Goal: Obtain resource: Obtain resource

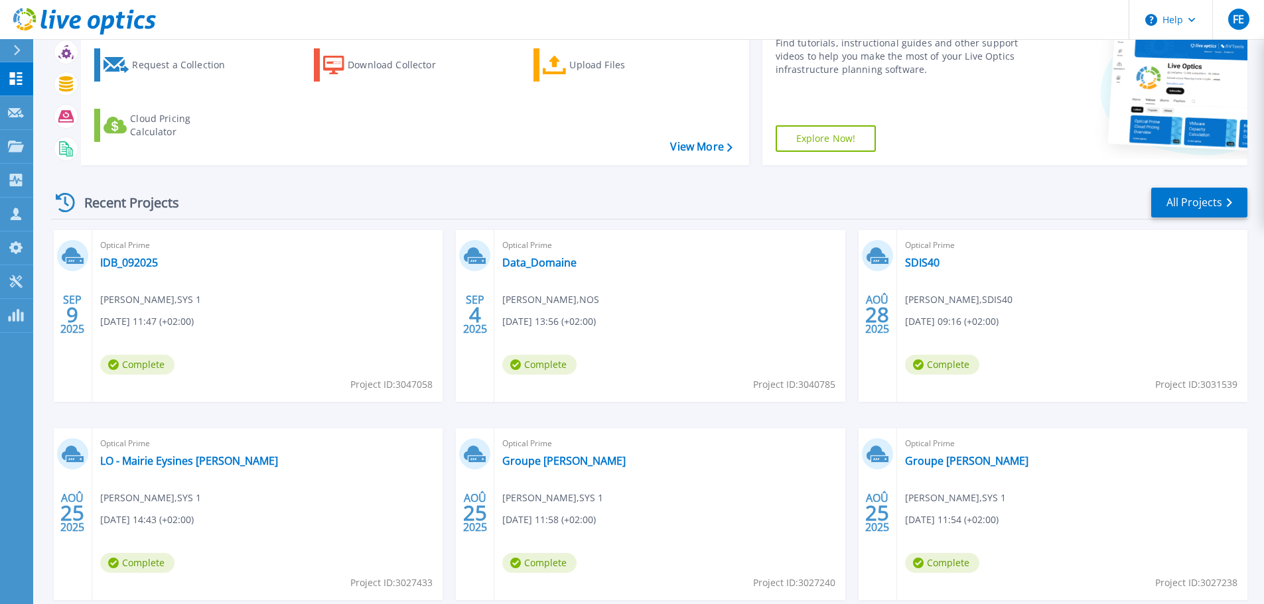
scroll to position [186, 0]
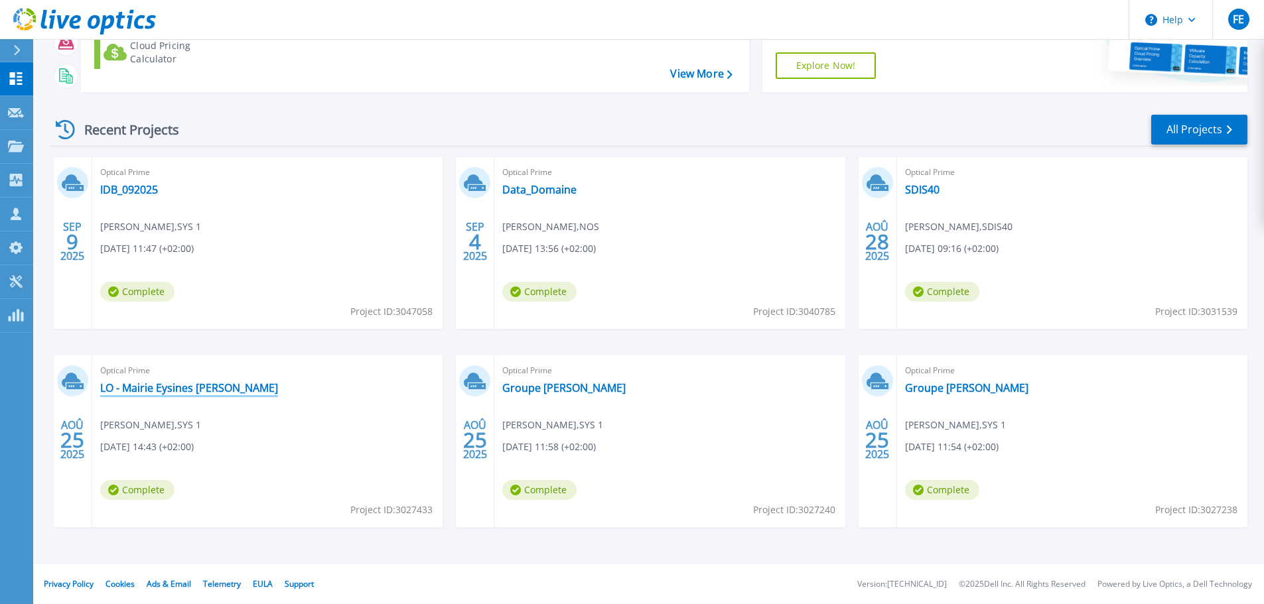
click at [196, 389] on link "LO - Mairie Eysines [PERSON_NAME]" at bounding box center [189, 387] width 178 height 13
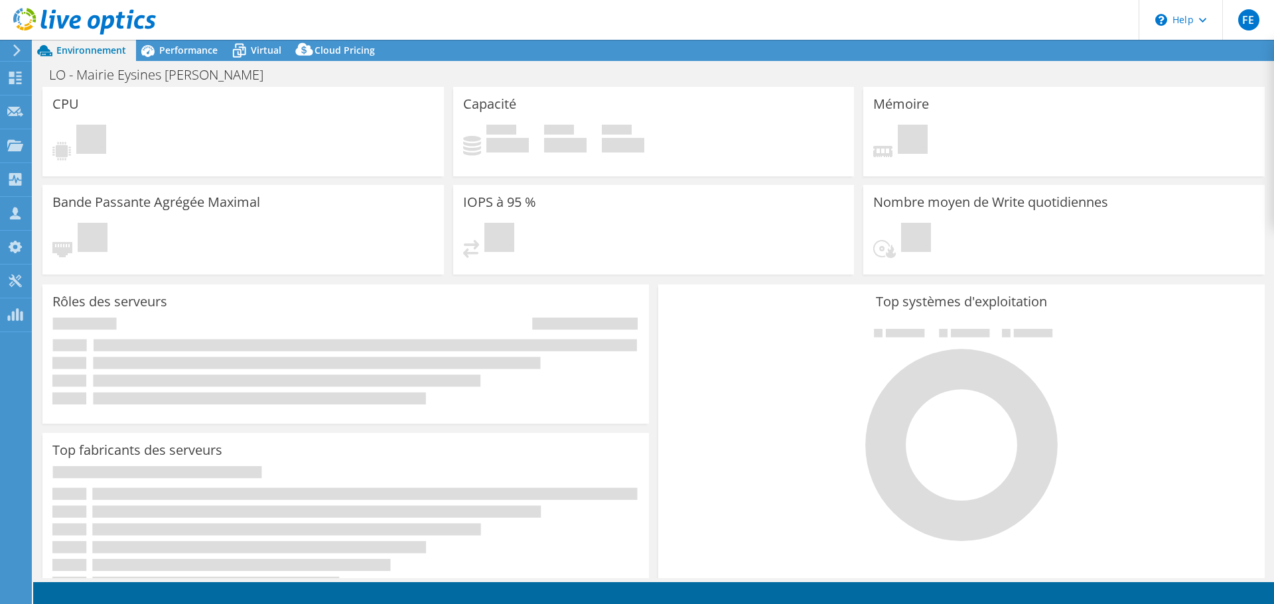
select select "USD"
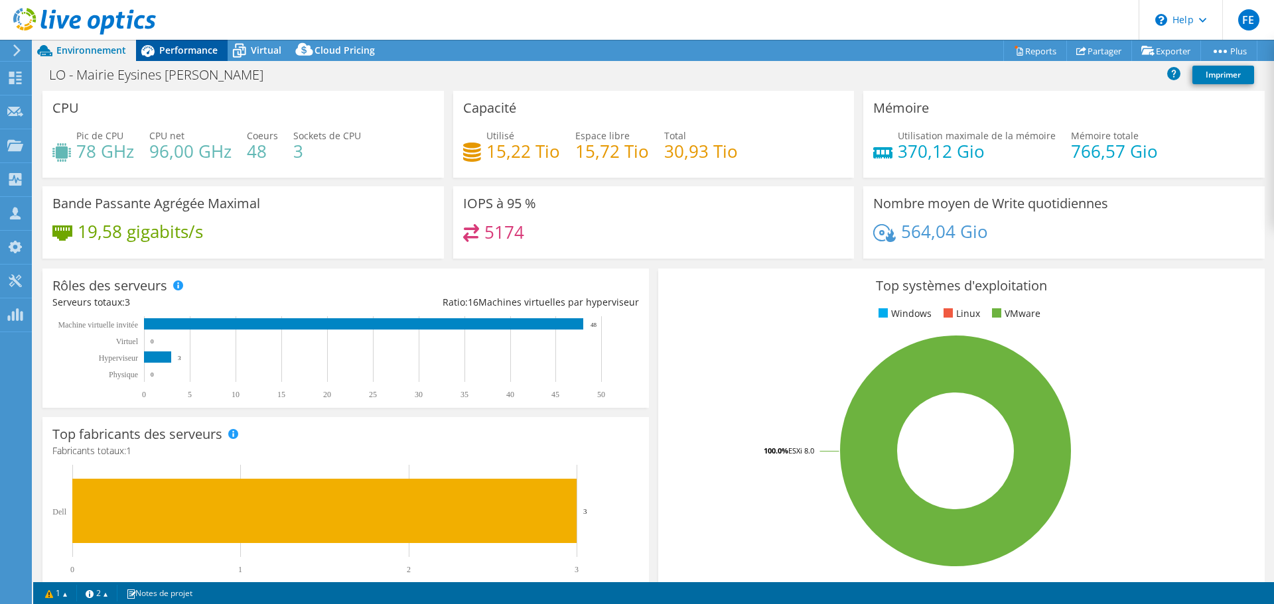
click at [180, 56] on div "Performance" at bounding box center [182, 50] width 92 height 21
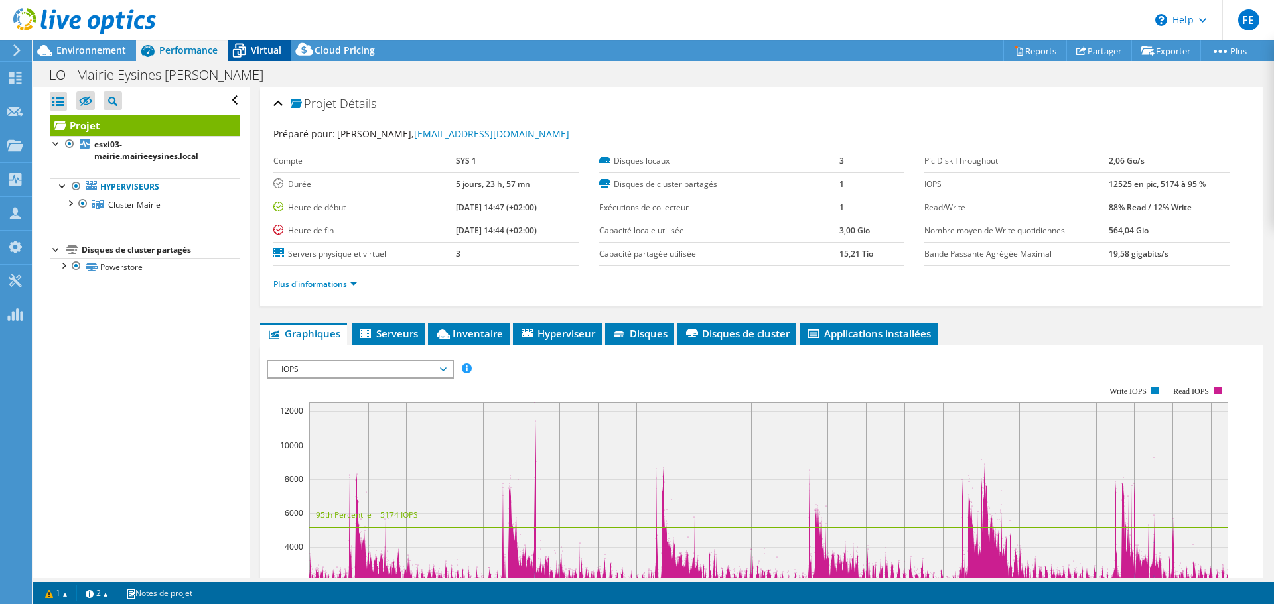
click at [267, 50] on span "Virtual" at bounding box center [266, 50] width 31 height 13
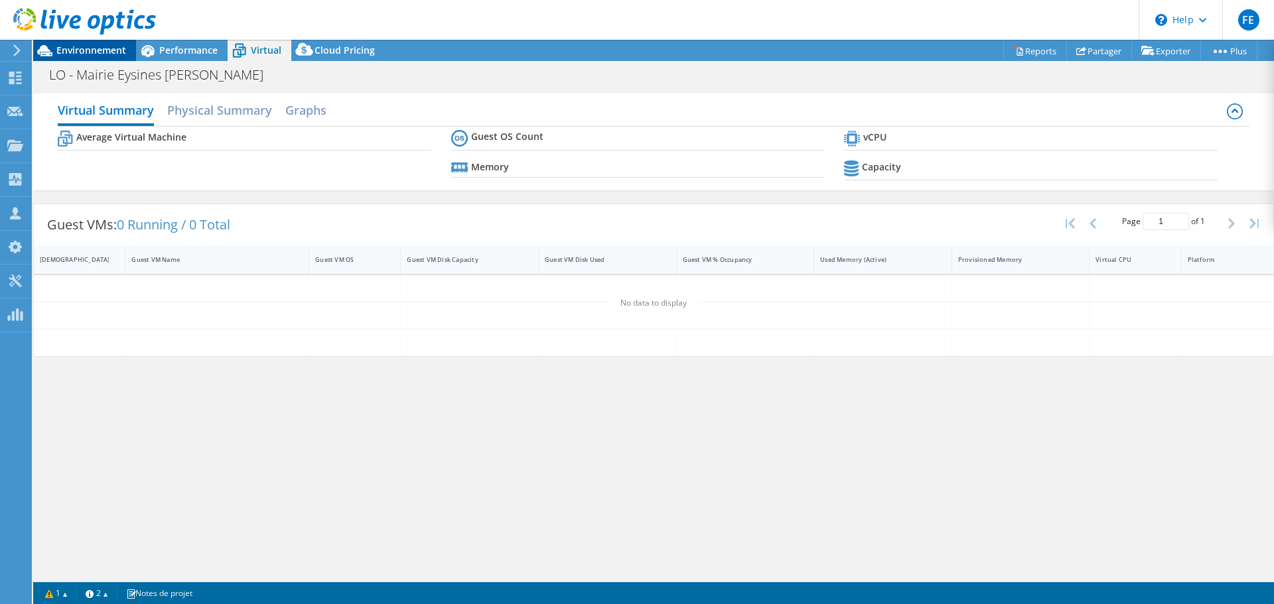
click at [100, 48] on span "Environnement" at bounding box center [91, 50] width 70 height 13
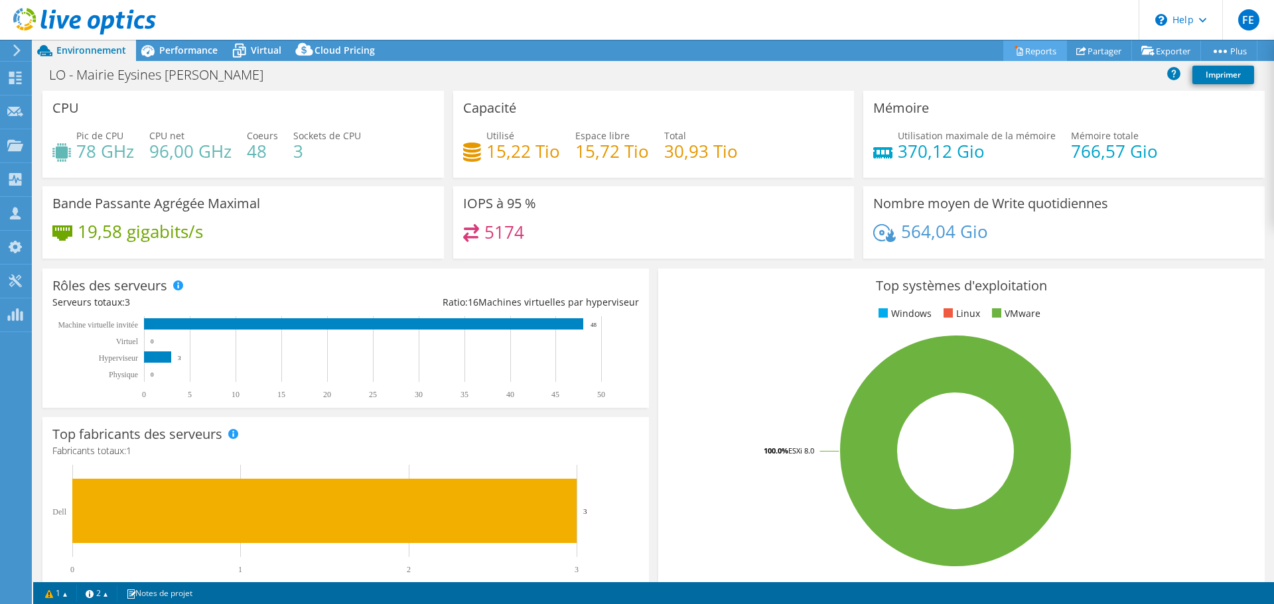
click at [1036, 50] on link "Reports" at bounding box center [1035, 50] width 64 height 21
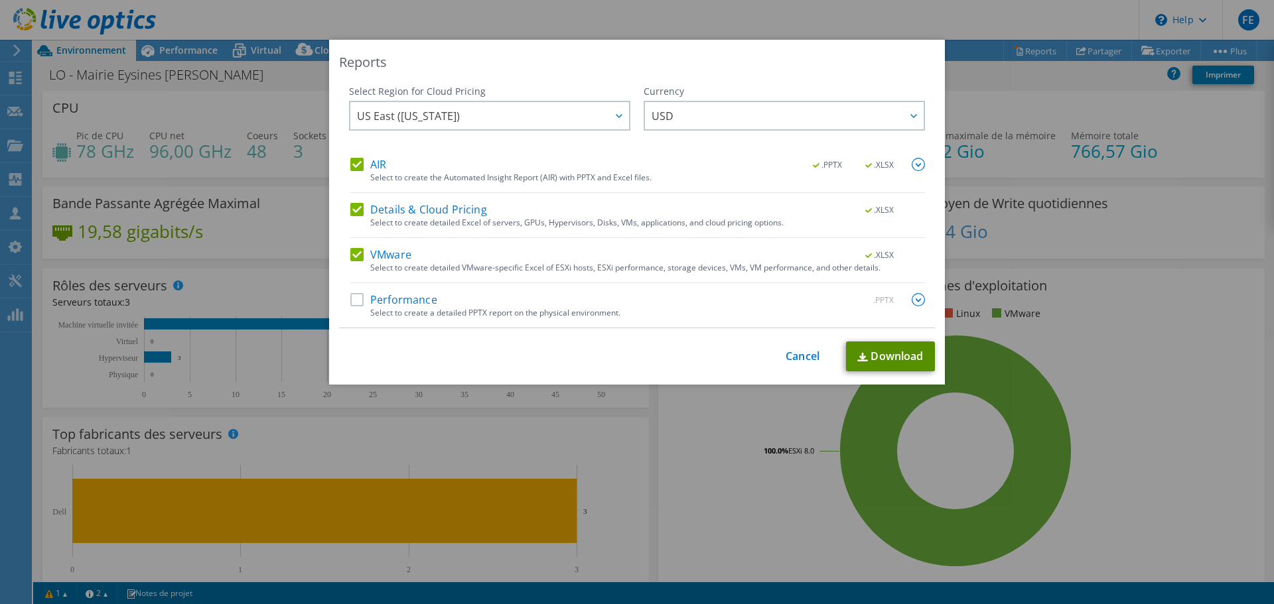
click at [878, 354] on link "Download" at bounding box center [890, 357] width 89 height 30
click at [807, 357] on link "Cancel" at bounding box center [802, 356] width 34 height 13
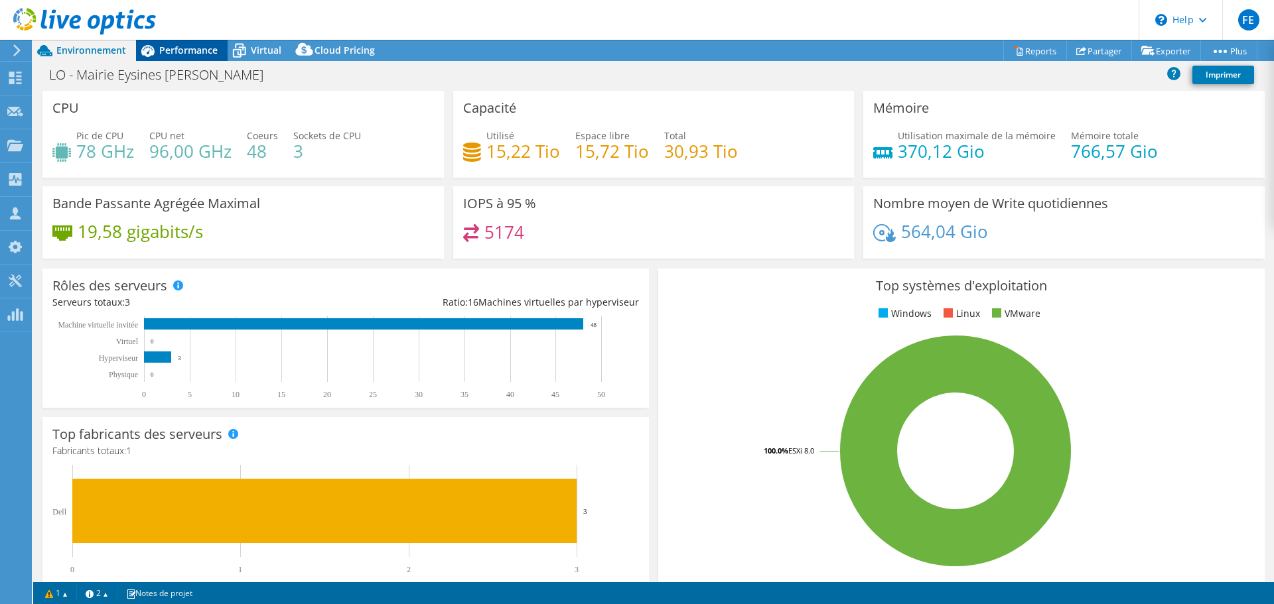
click at [214, 54] on span "Performance" at bounding box center [188, 50] width 58 height 13
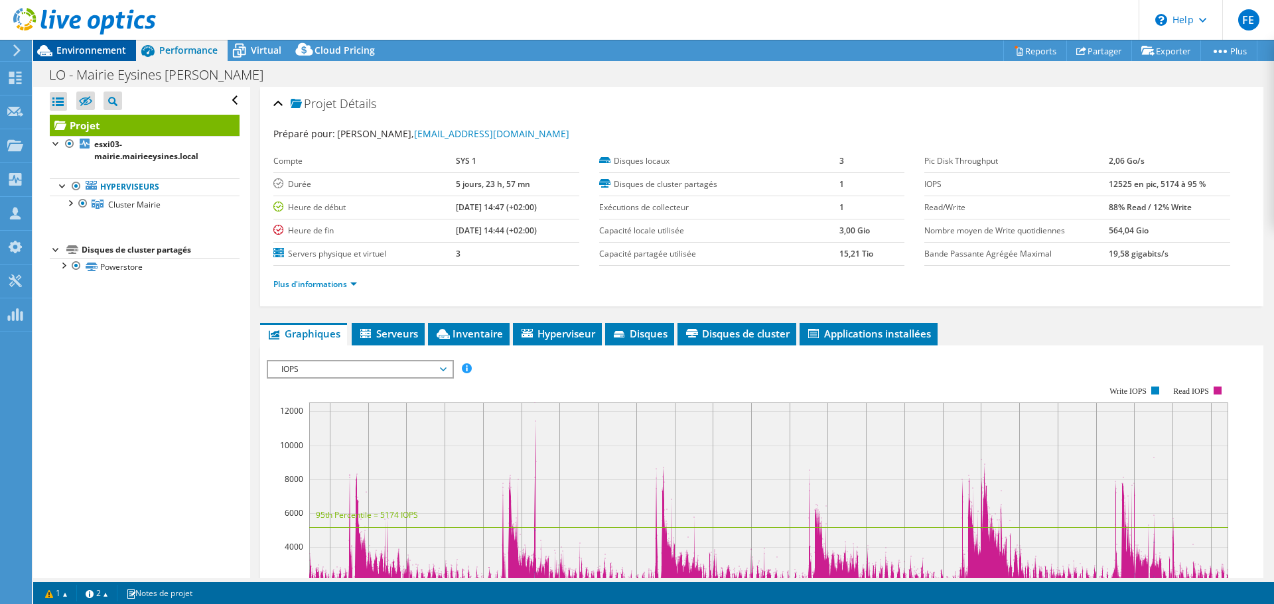
click at [82, 46] on span "Environnement" at bounding box center [91, 50] width 70 height 13
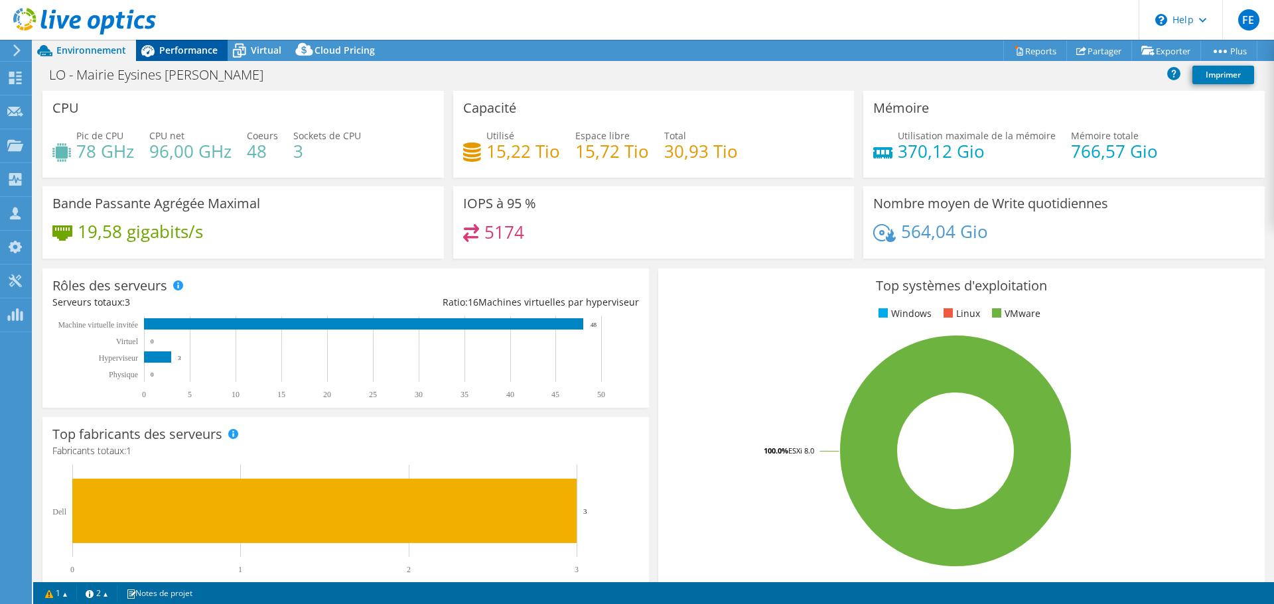
click at [180, 50] on span "Performance" at bounding box center [188, 50] width 58 height 13
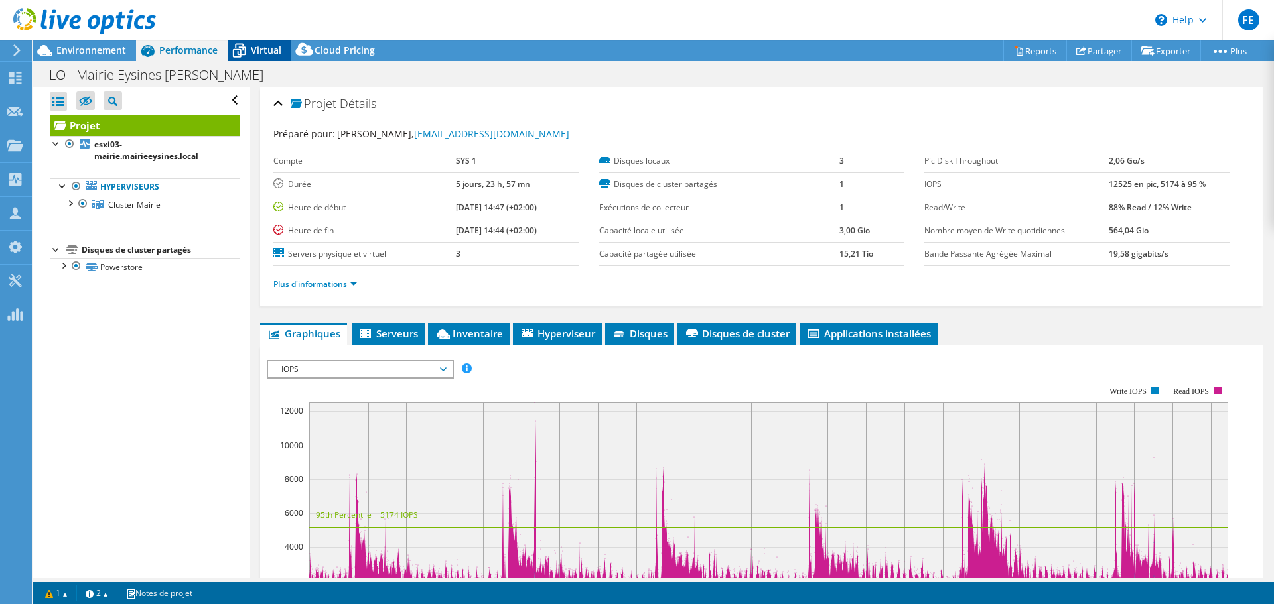
click at [249, 58] on icon at bounding box center [239, 50] width 23 height 23
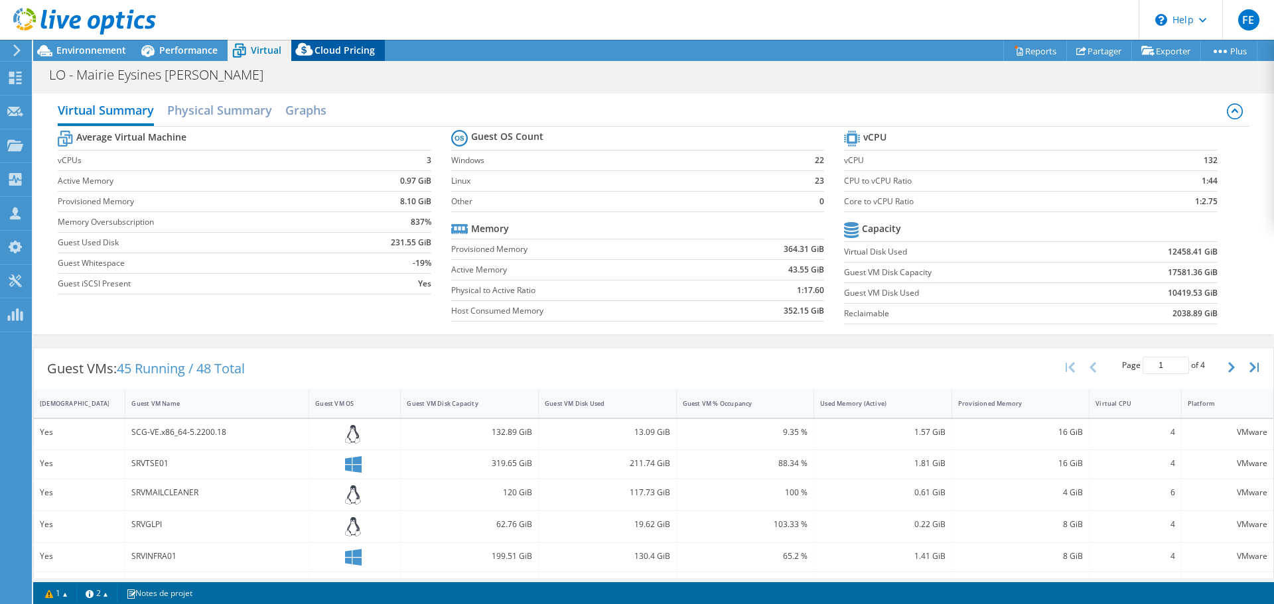
click at [341, 46] on span "Cloud Pricing" at bounding box center [344, 50] width 60 height 13
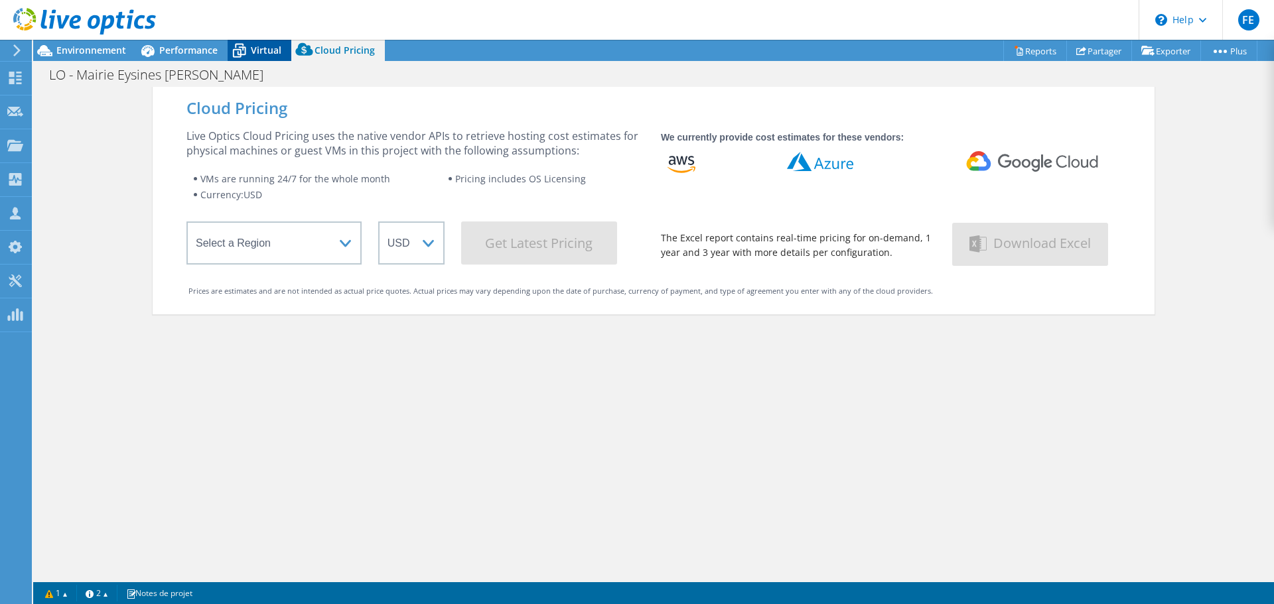
click at [249, 44] on icon at bounding box center [239, 50] width 23 height 23
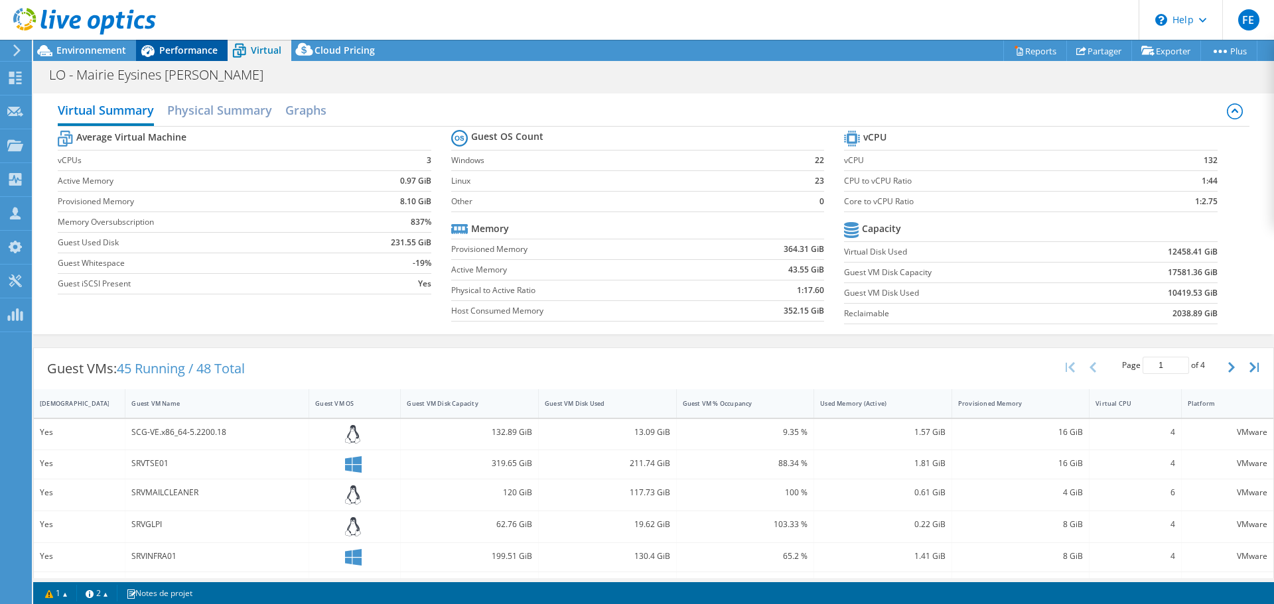
click at [194, 52] on span "Performance" at bounding box center [188, 50] width 58 height 13
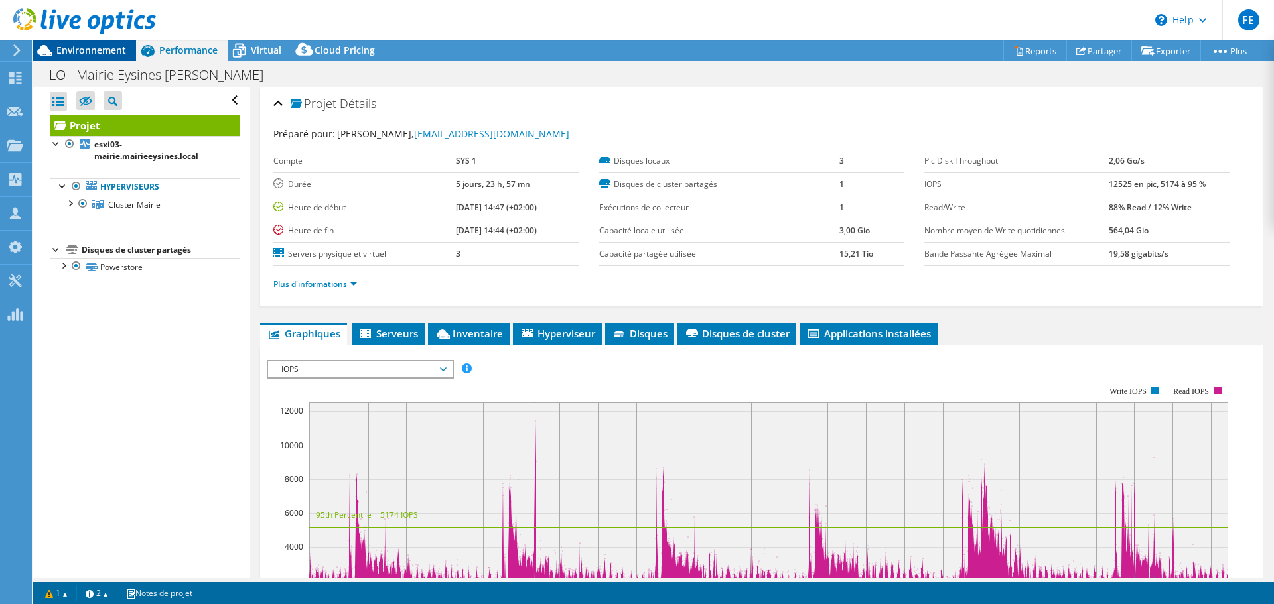
click at [88, 48] on span "Environnement" at bounding box center [91, 50] width 70 height 13
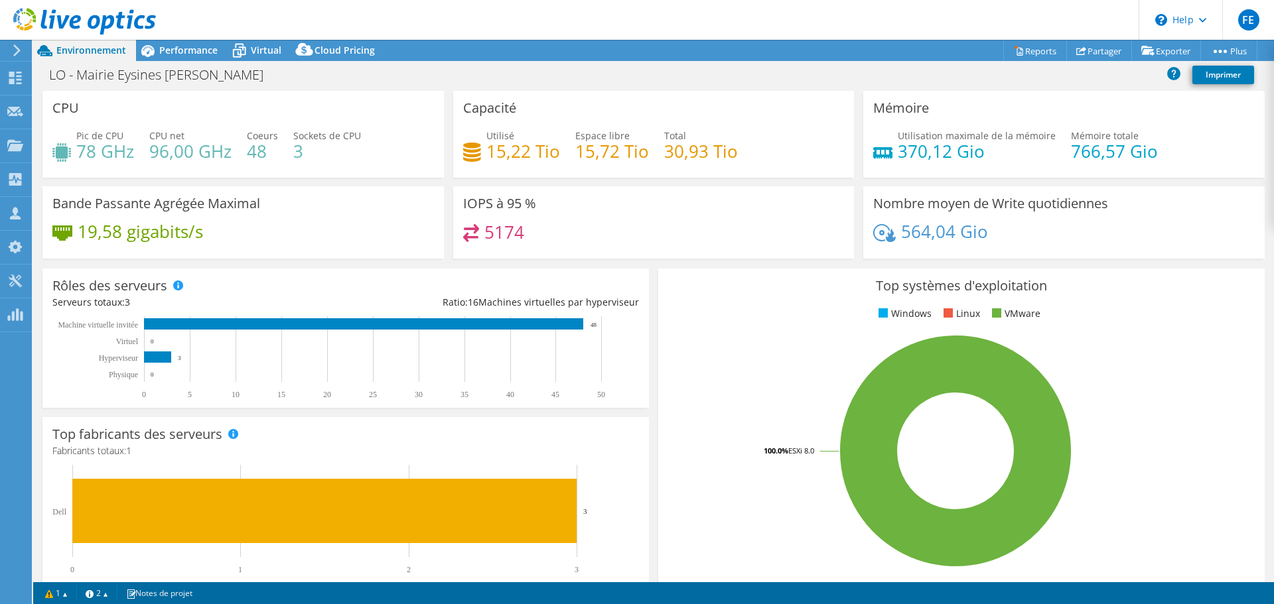
click at [190, 36] on header "FE Partenaire Fabrice Etcheverry avantvente@sys1.fr SYS 1 My Profile Log Out \n…" at bounding box center [637, 20] width 1274 height 40
click at [199, 50] on span "Performance" at bounding box center [188, 50] width 58 height 13
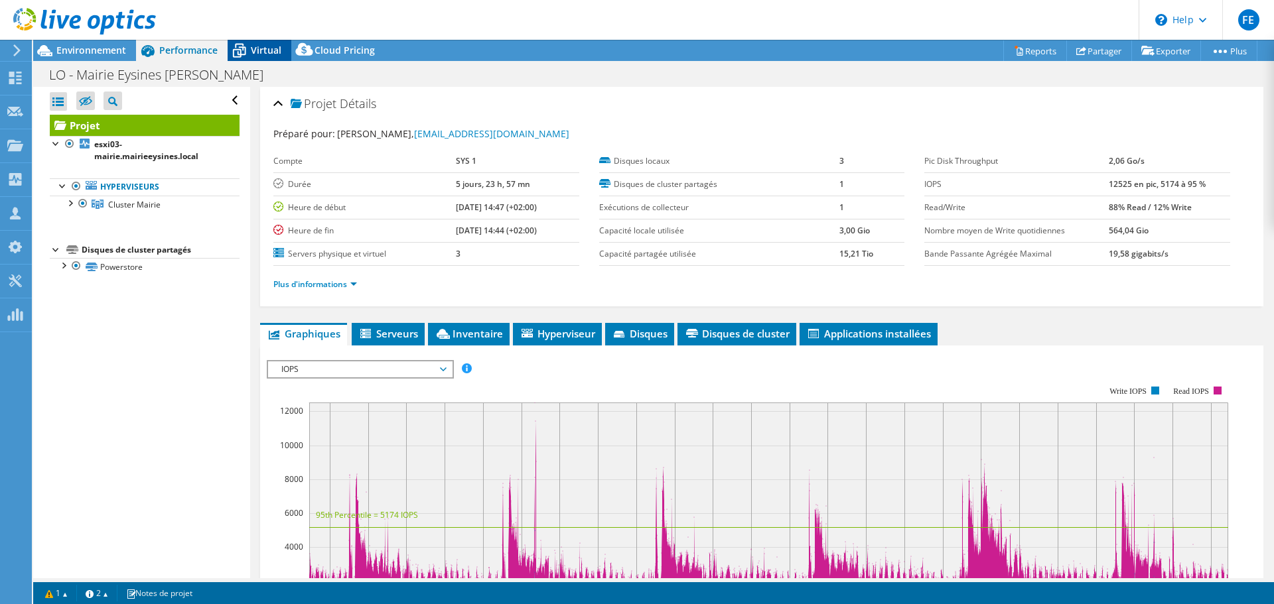
drag, startPoint x: 255, startPoint y: 48, endPoint x: 281, endPoint y: 48, distance: 26.5
click at [255, 48] on span "Virtual" at bounding box center [266, 50] width 31 height 13
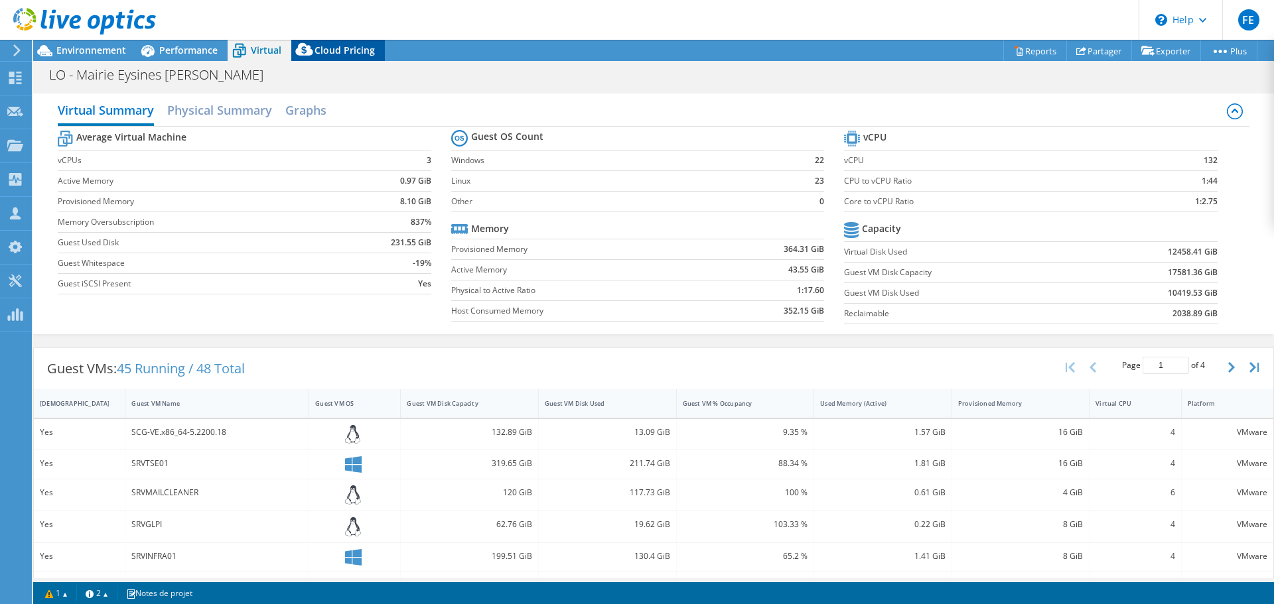
click at [347, 50] on span "Cloud Pricing" at bounding box center [344, 50] width 60 height 13
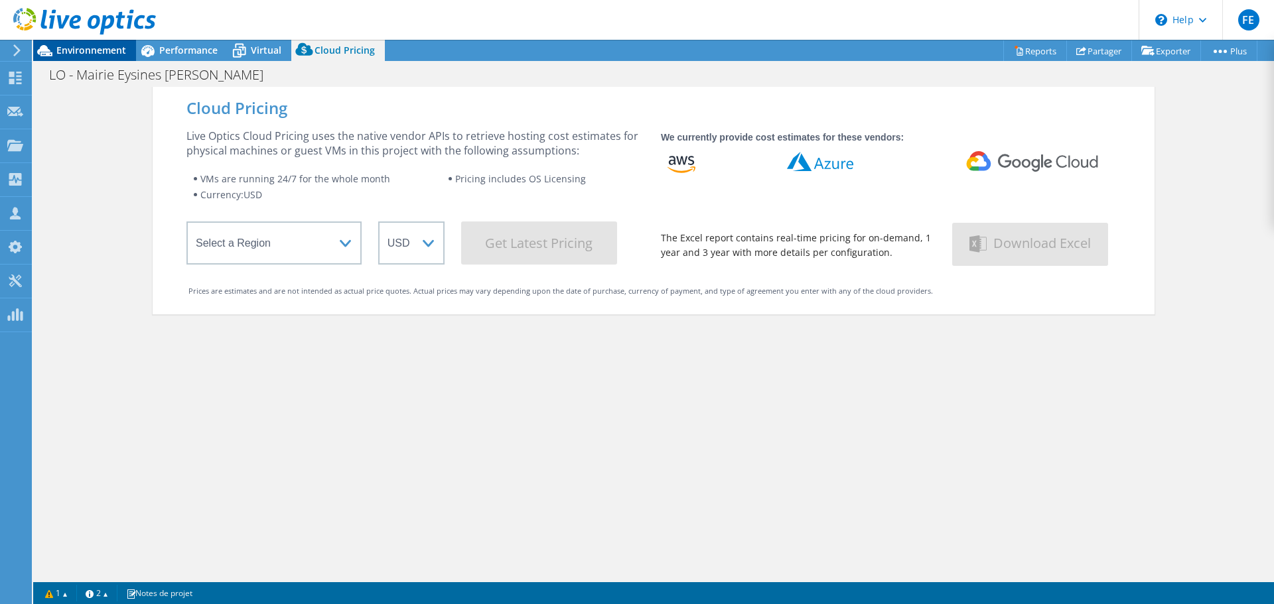
click at [82, 51] on span "Environnement" at bounding box center [91, 50] width 70 height 13
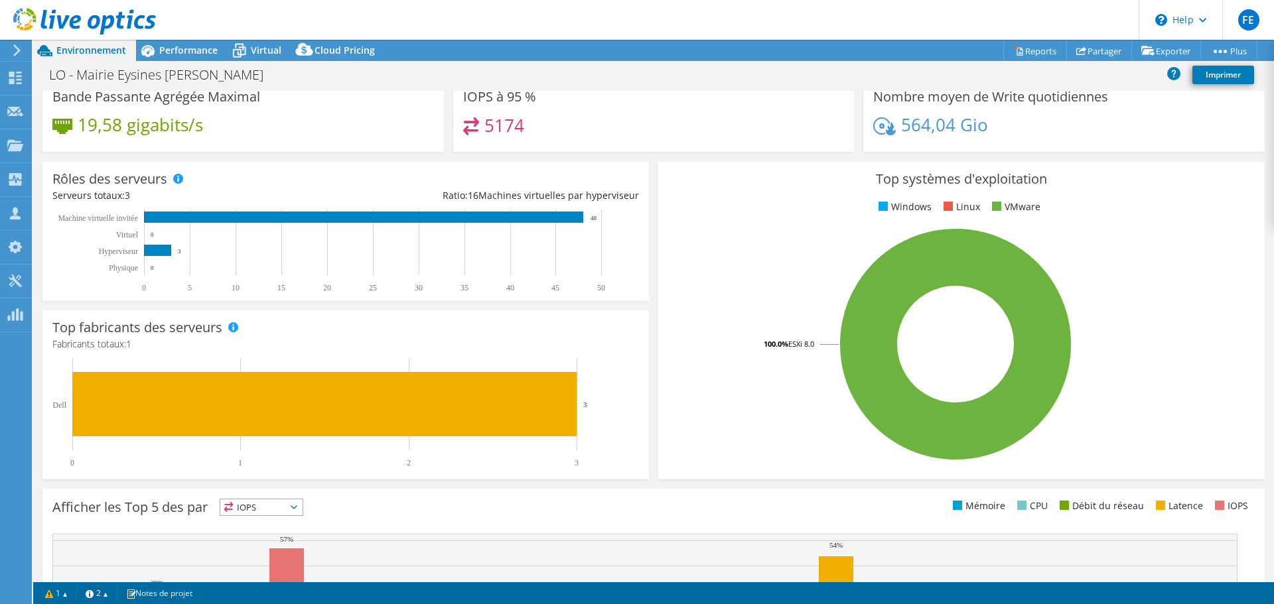
scroll to position [16, 0]
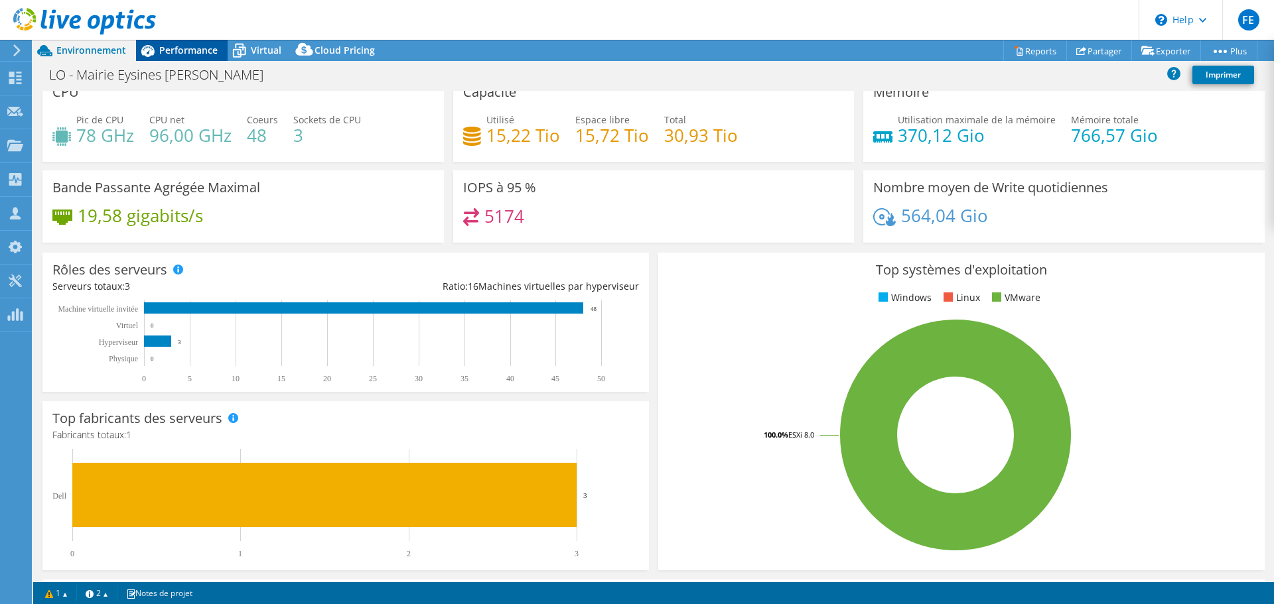
click at [190, 52] on span "Performance" at bounding box center [188, 50] width 58 height 13
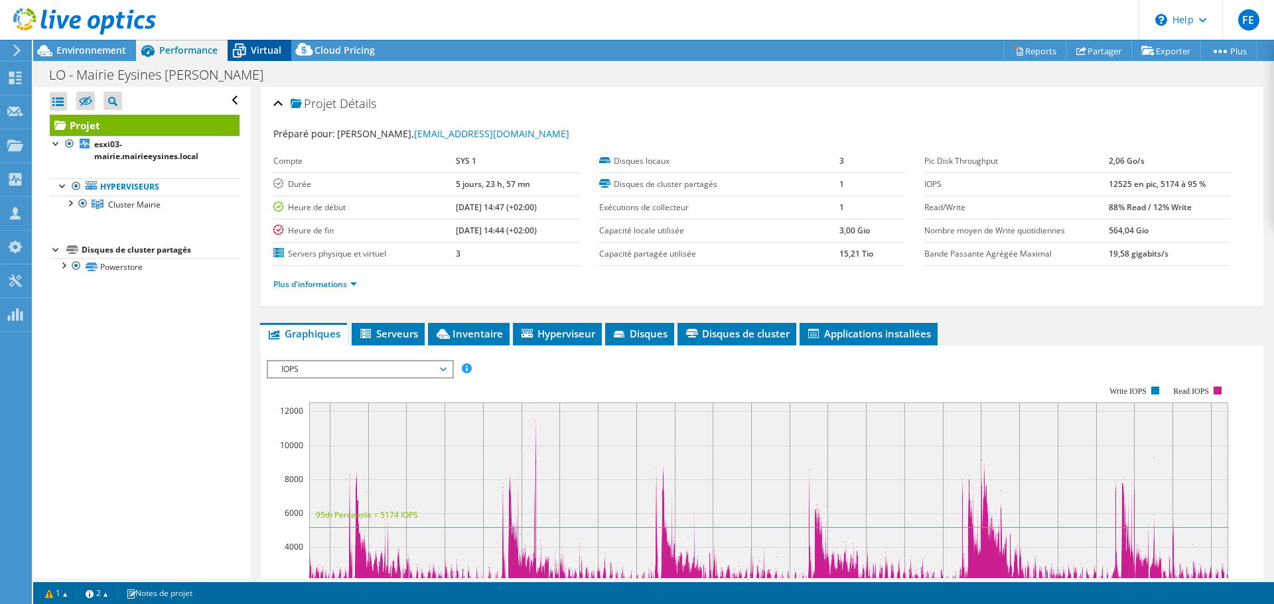
scroll to position [0, 0]
click at [253, 54] on span "Virtual" at bounding box center [266, 50] width 31 height 13
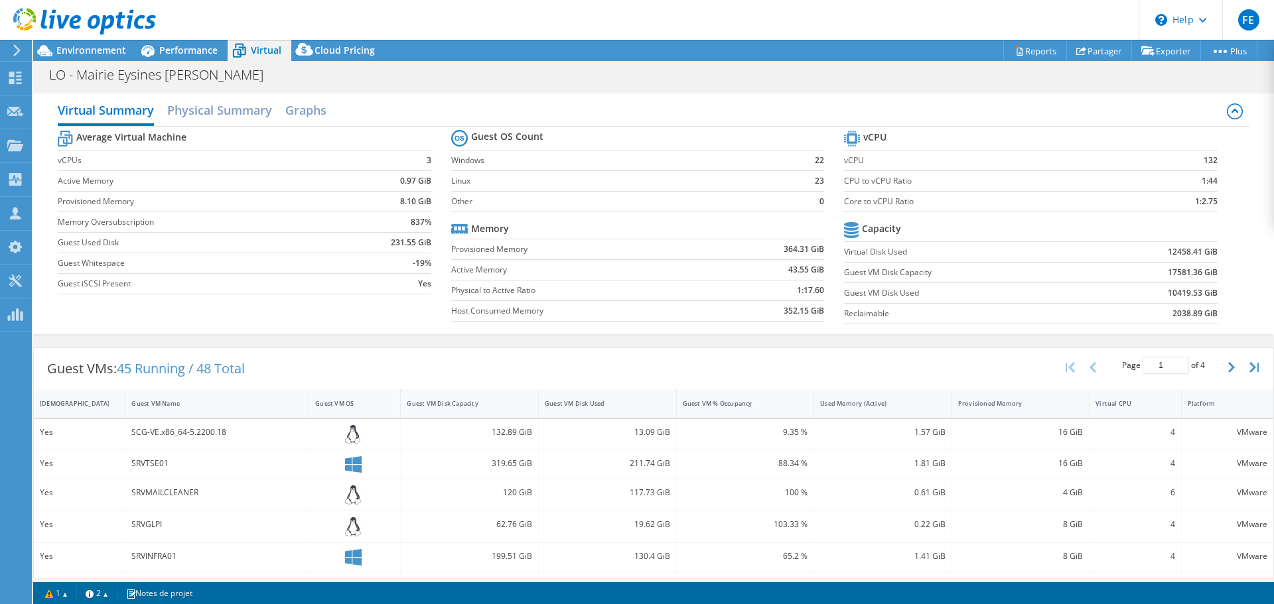
click at [344, 62] on div "LO - Mairie Eysines Alexis COULON Imprimer" at bounding box center [653, 74] width 1241 height 25
click at [335, 51] on span "Cloud Pricing" at bounding box center [344, 50] width 60 height 13
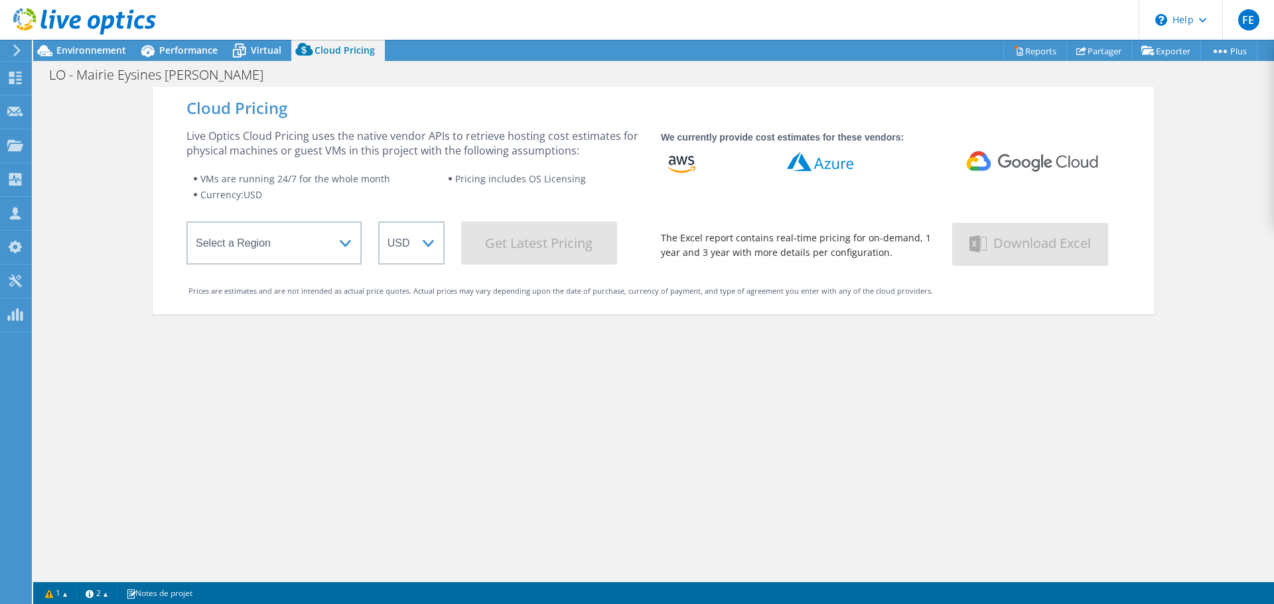
drag, startPoint x: 78, startPoint y: 44, endPoint x: 184, endPoint y: 68, distance: 109.4
click at [78, 44] on div "FE Partenaire Fabrice Etcheverry avantvente@sys1.fr SYS 1 My Profile Log Out \n…" at bounding box center [637, 302] width 1274 height 604
click at [188, 50] on span "Performance" at bounding box center [188, 50] width 58 height 13
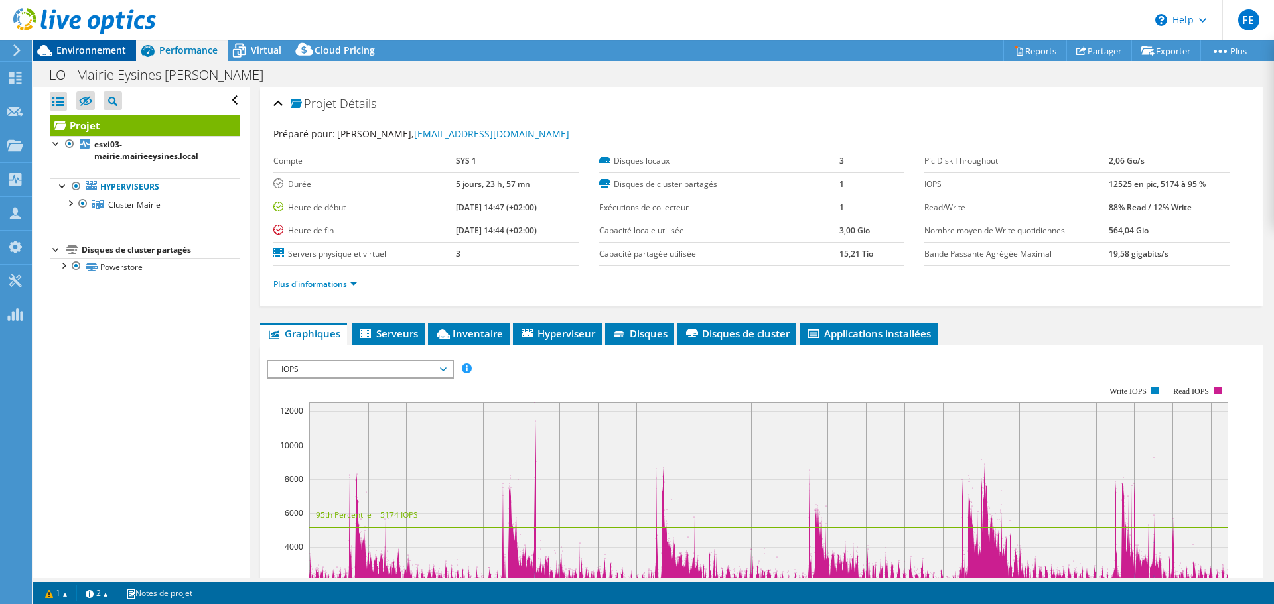
click at [94, 49] on span "Environnement" at bounding box center [91, 50] width 70 height 13
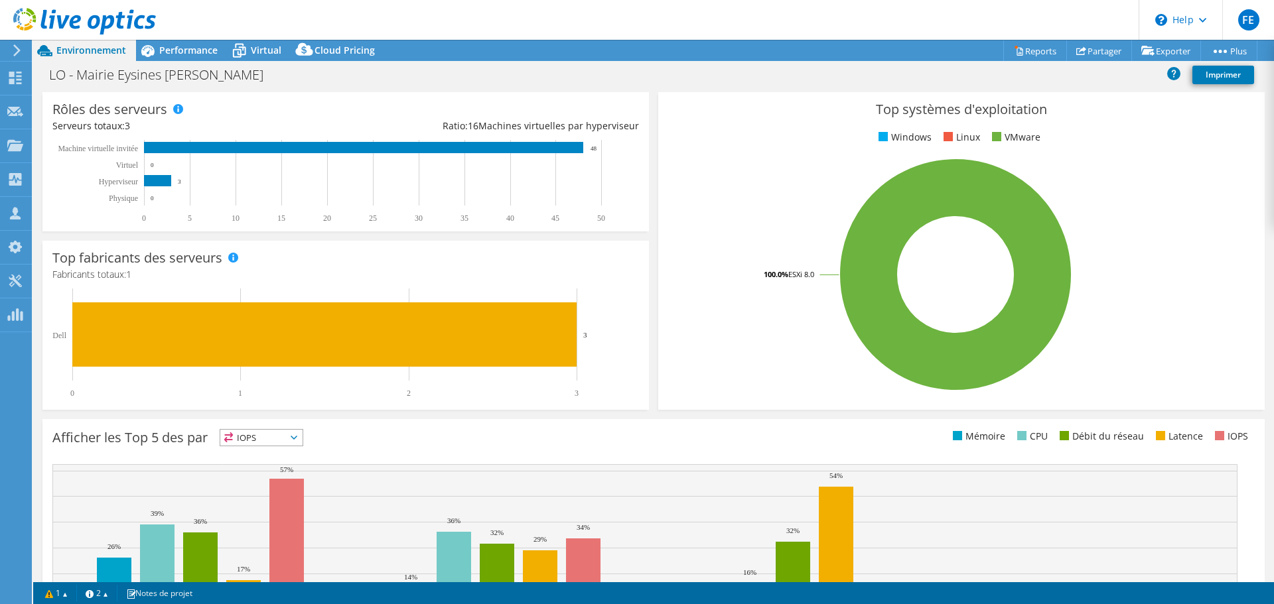
scroll to position [281, 0]
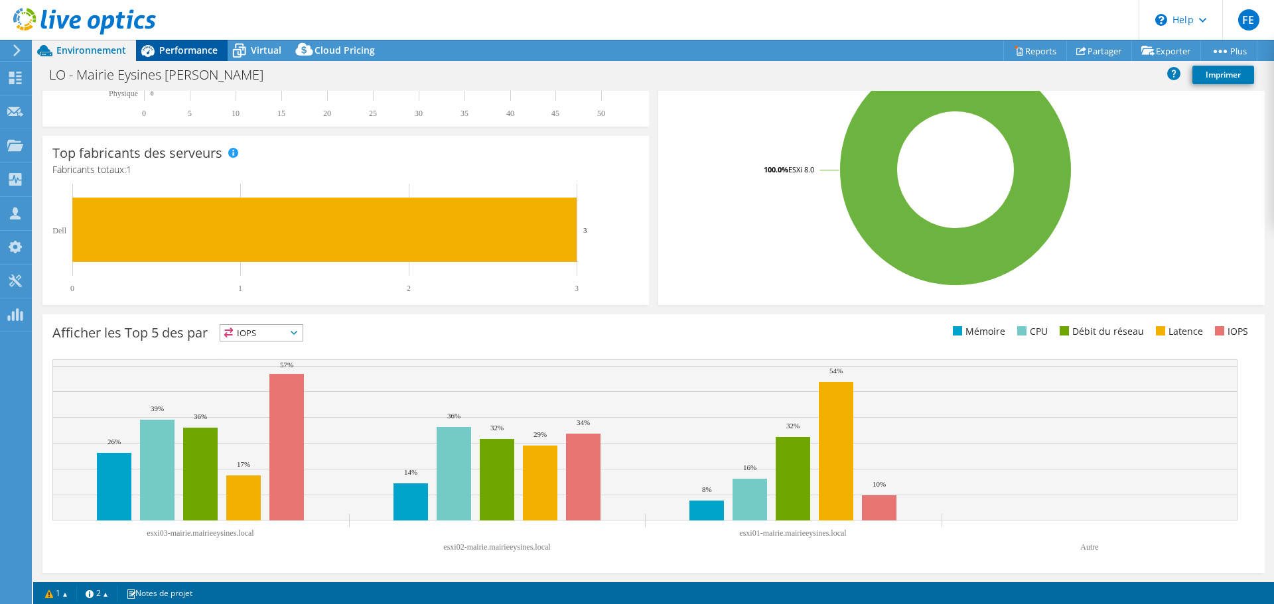
click at [166, 52] on span "Performance" at bounding box center [188, 50] width 58 height 13
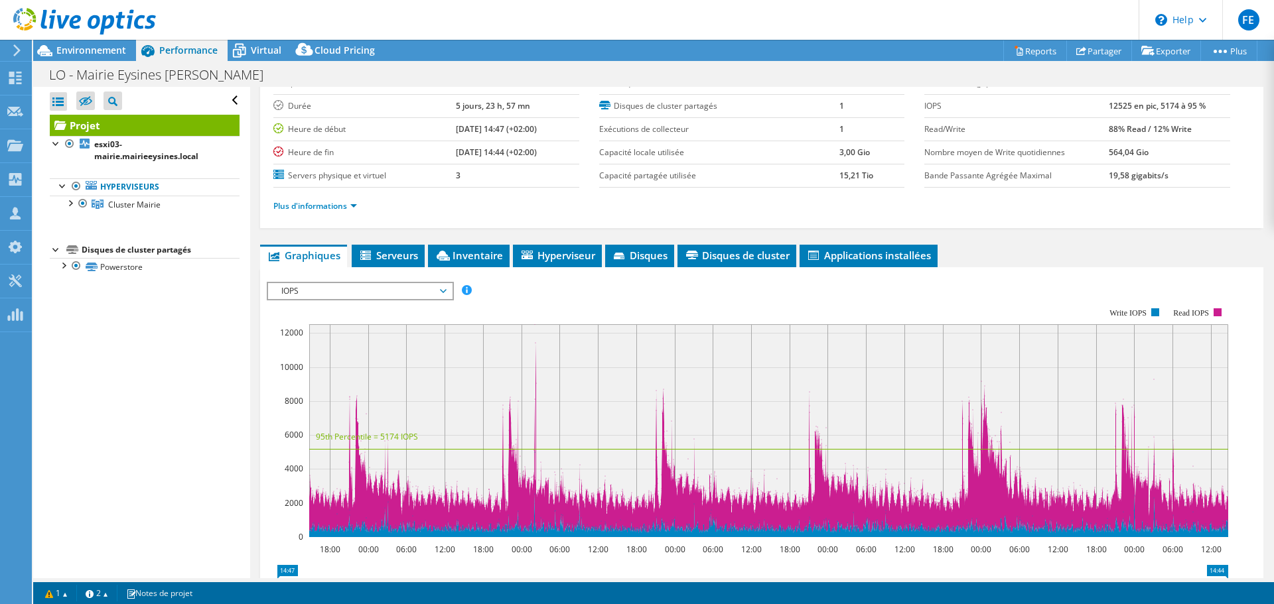
scroll to position [133, 0]
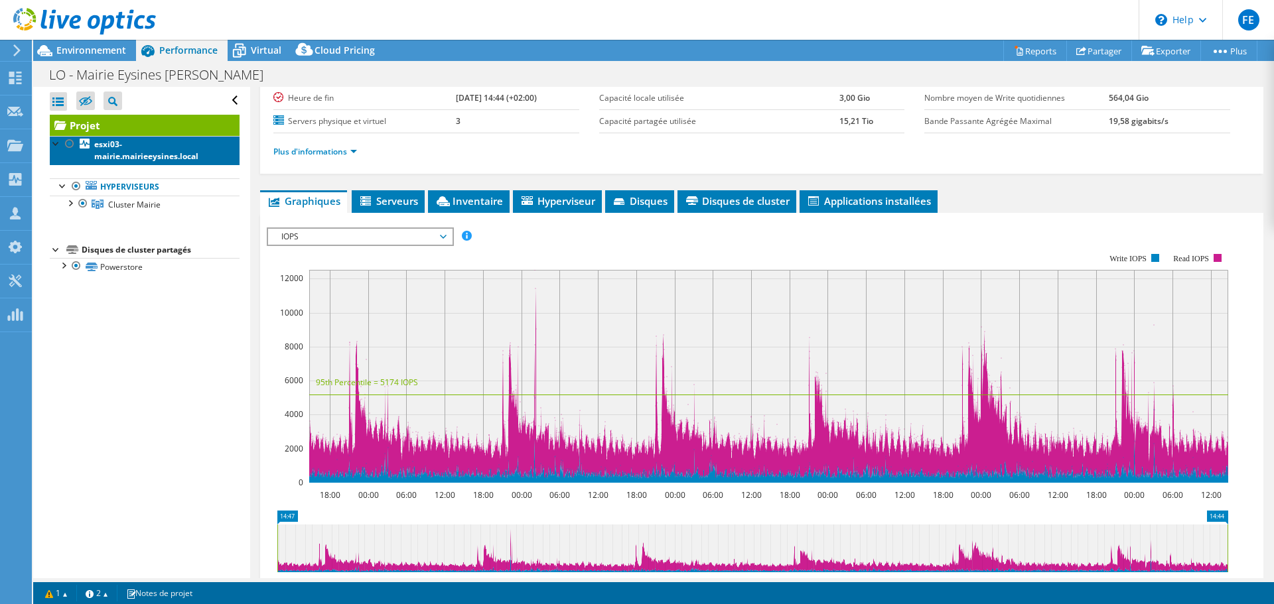
click at [107, 147] on b "esxi03-mairie.mairieeysines.local" at bounding box center [146, 150] width 104 height 23
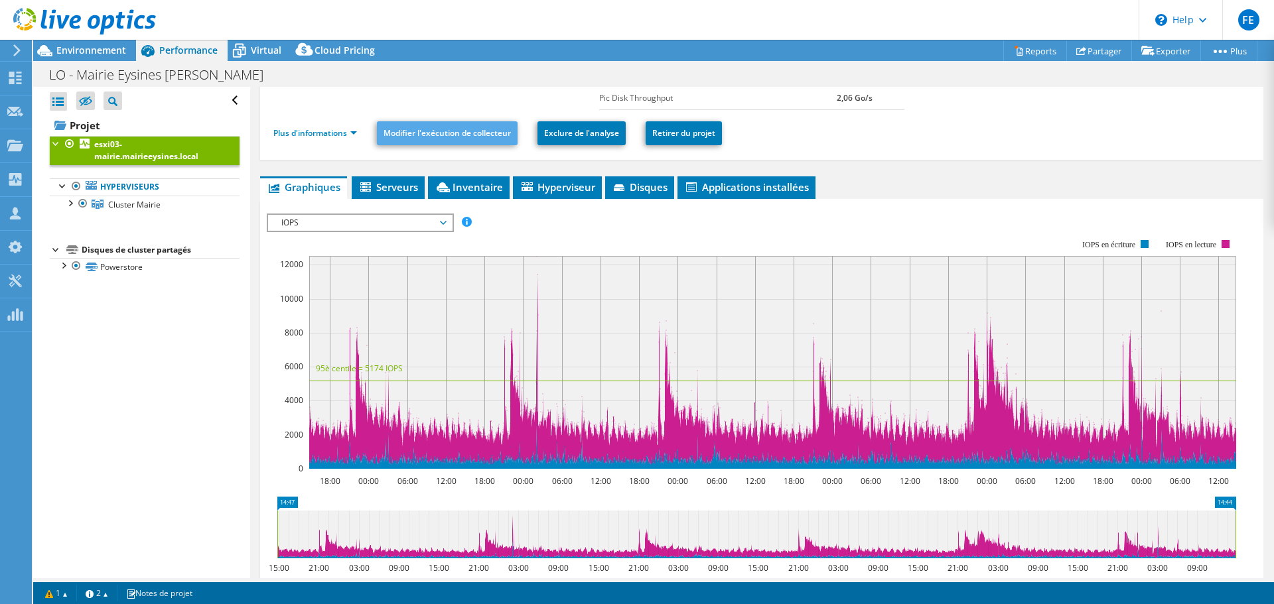
click at [401, 185] on span "Serveurs" at bounding box center [388, 186] width 60 height 13
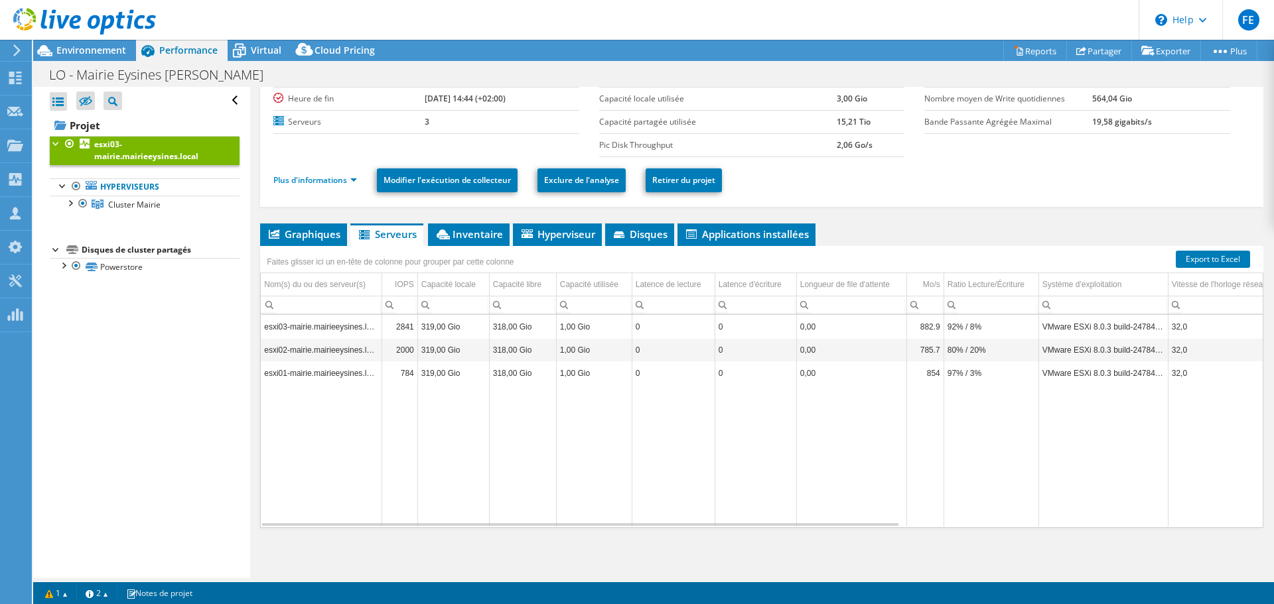
click at [461, 217] on div "esxi03-mairie.mairieeysines.local Détails Durée 5 jours, 23 h, 57 mn Heure de d…" at bounding box center [761, 289] width 1023 height 577
click at [466, 228] on span "Inventaire" at bounding box center [469, 234] width 68 height 13
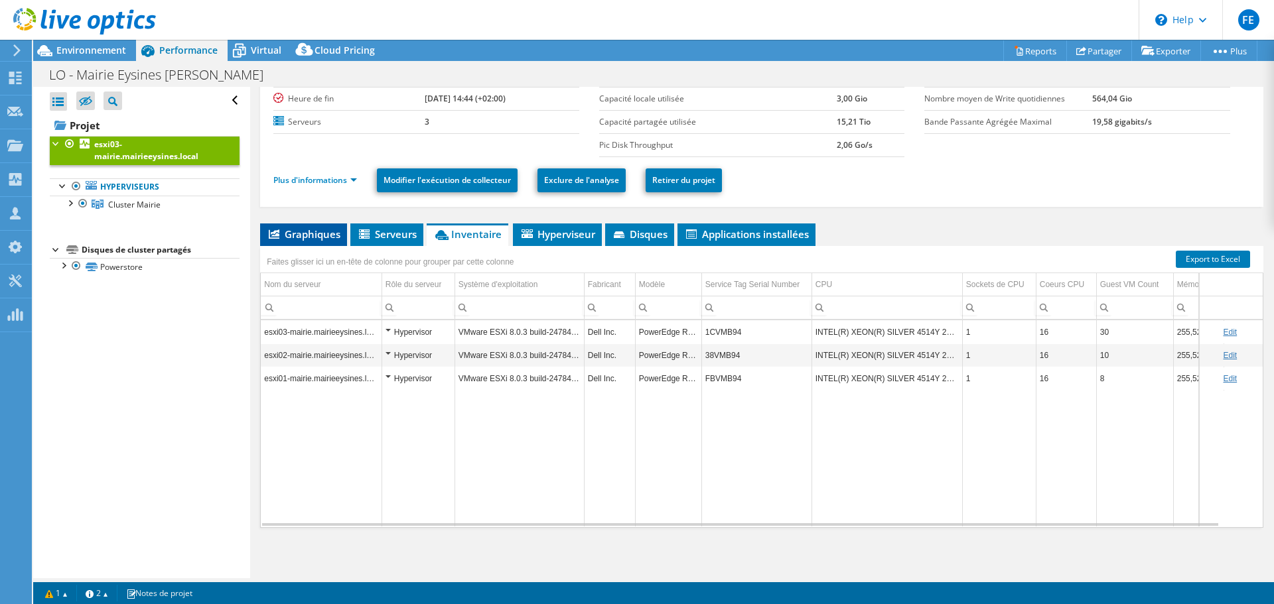
click at [324, 236] on span "Graphiques" at bounding box center [304, 234] width 74 height 13
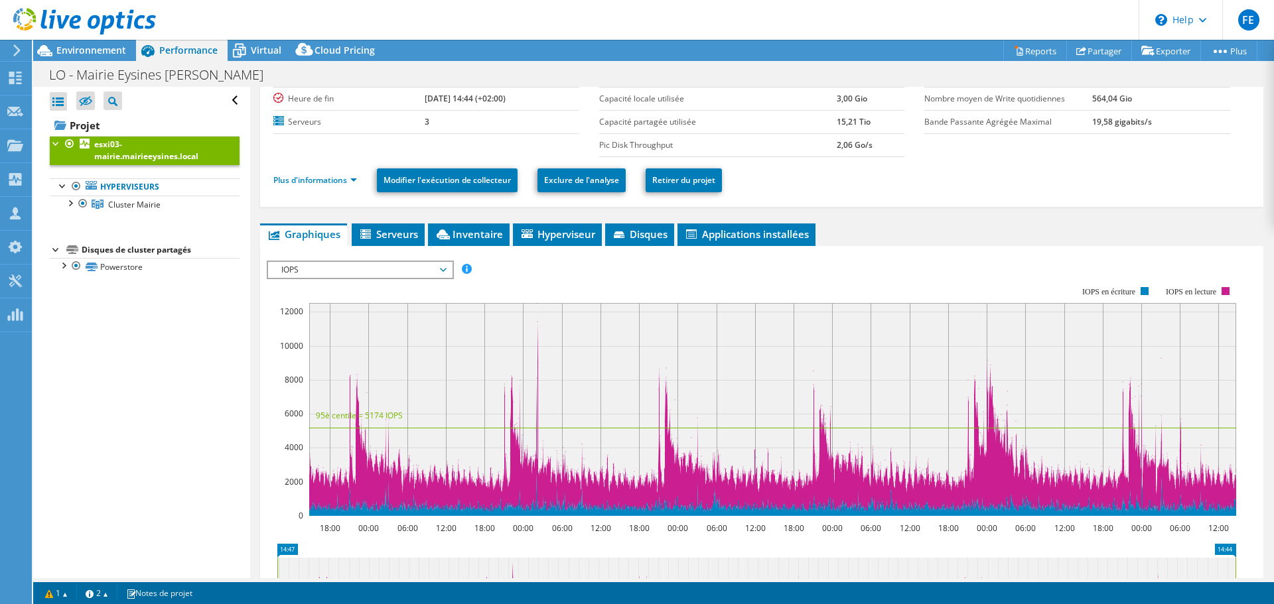
scroll to position [133, 0]
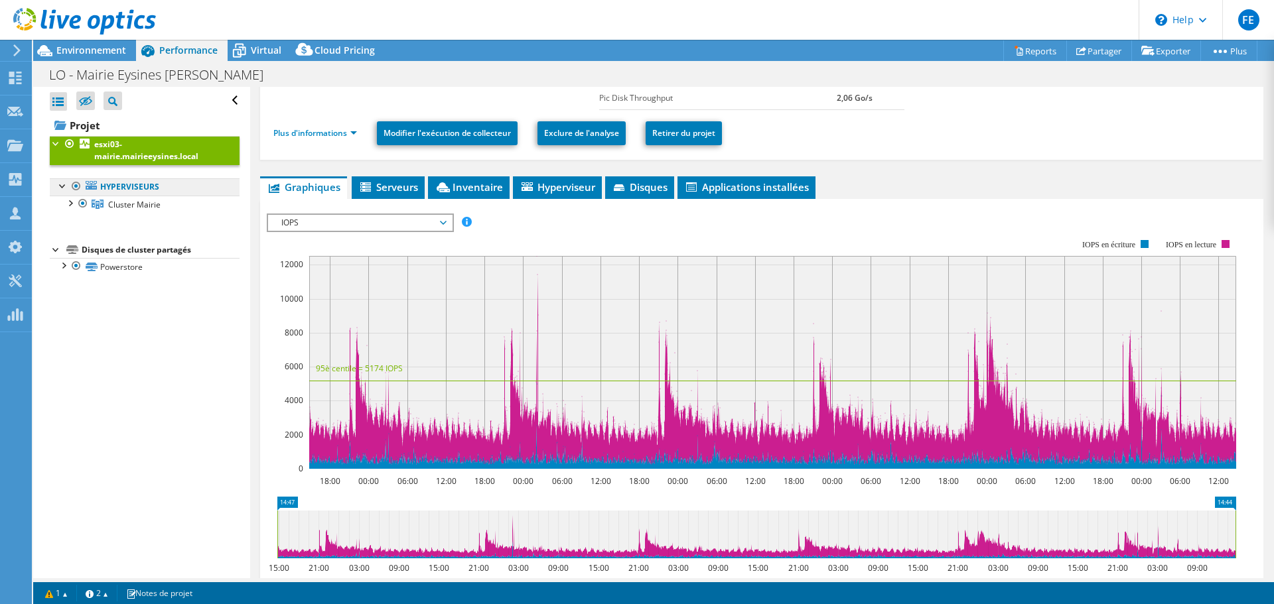
click at [133, 190] on link "Hyperviseurs" at bounding box center [145, 186] width 190 height 17
click at [137, 202] on span "Cluster Mairie" at bounding box center [134, 204] width 52 height 11
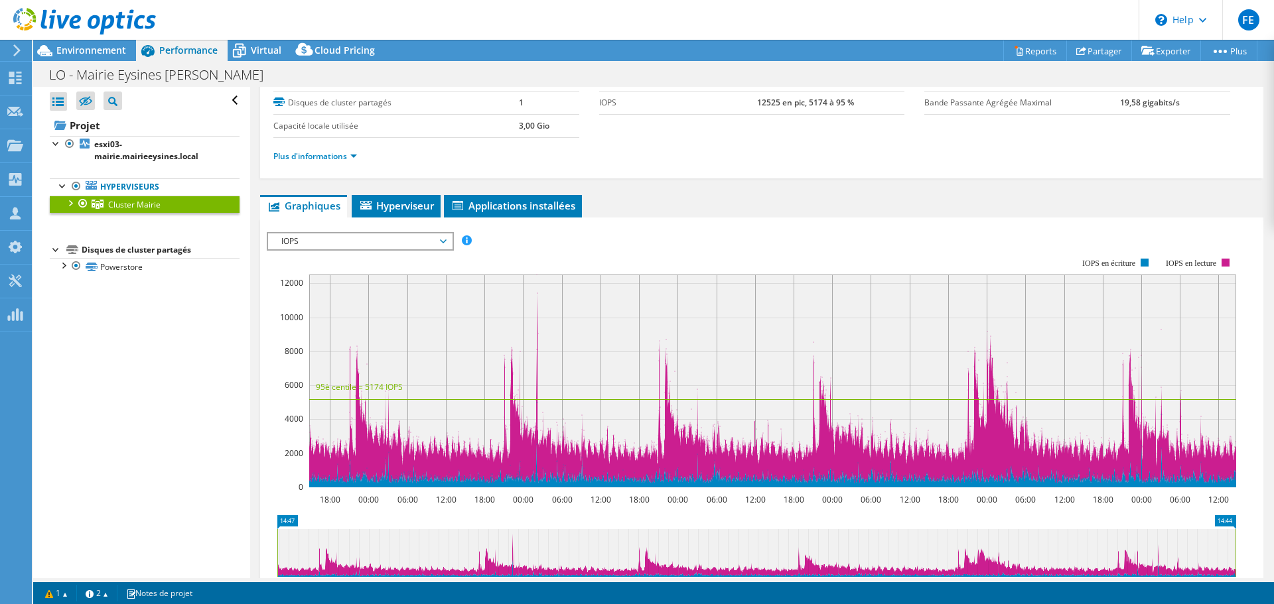
scroll to position [81, 0]
click at [399, 206] on span "Hyperviseur" at bounding box center [396, 206] width 76 height 13
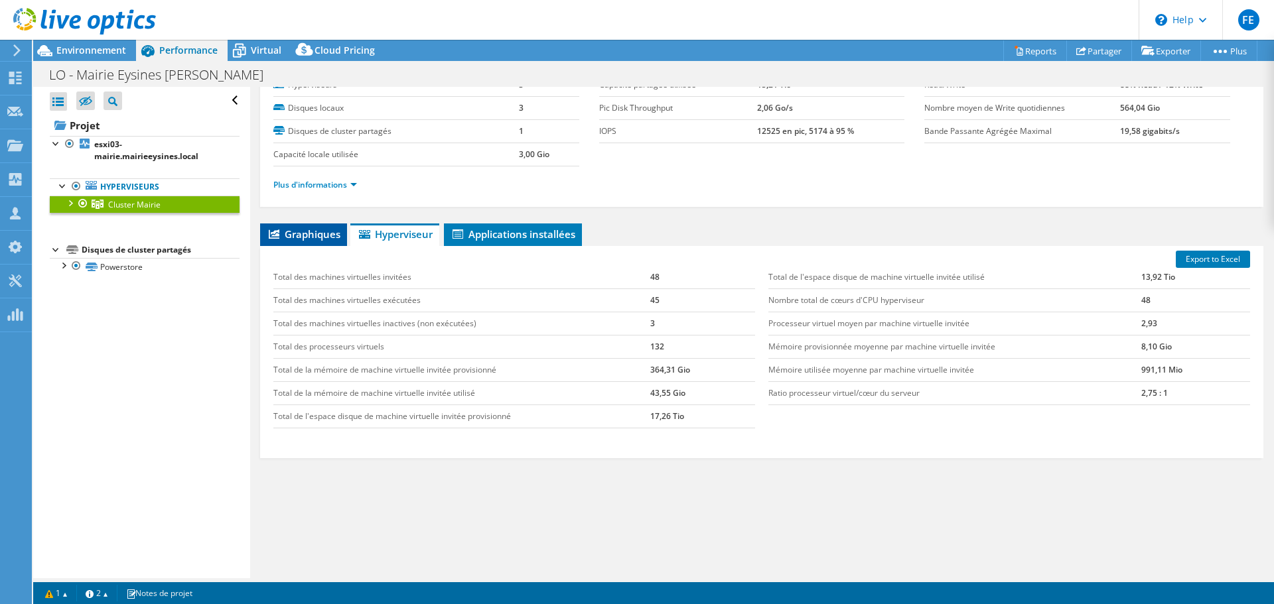
click at [302, 226] on li "Graphiques" at bounding box center [303, 235] width 87 height 23
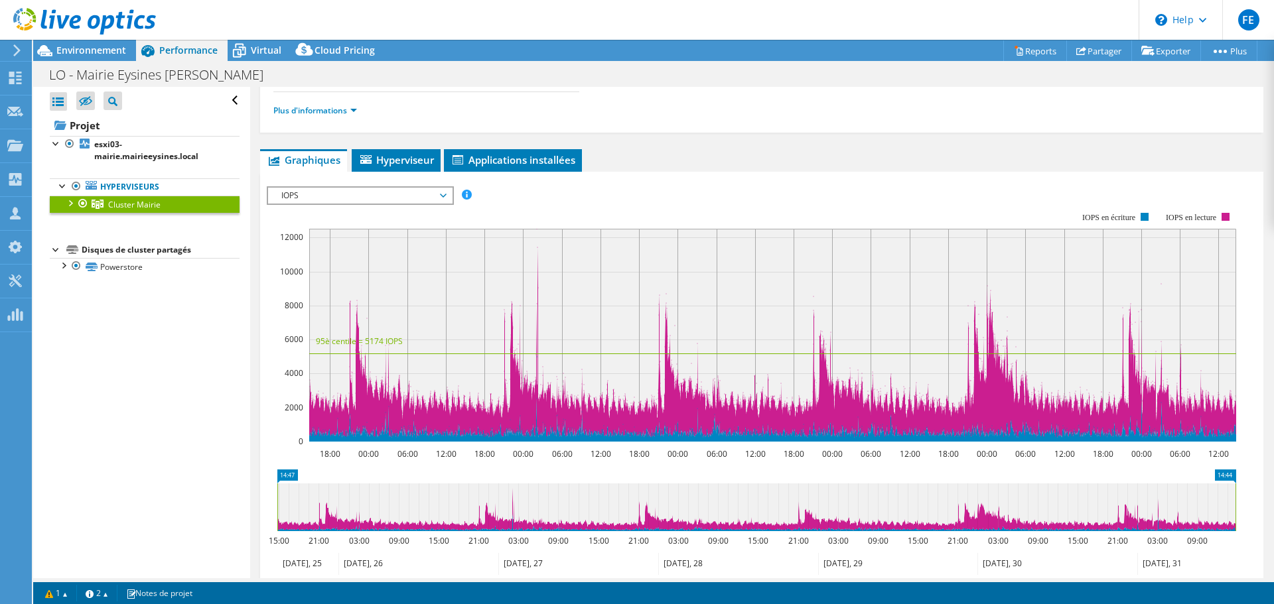
scroll to position [147, 0]
